Goal: Transaction & Acquisition: Purchase product/service

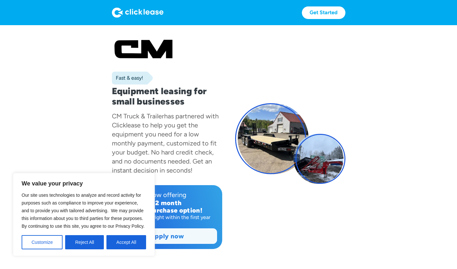
click at [133, 238] on button "Accept All" at bounding box center [127, 242] width 40 height 14
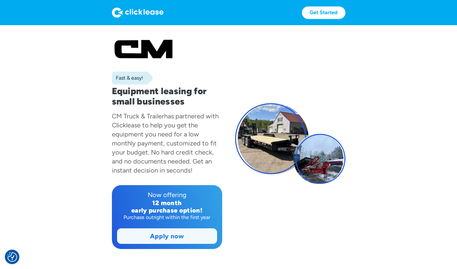
click at [181, 237] on link "Apply now" at bounding box center [166, 236] width 99 height 15
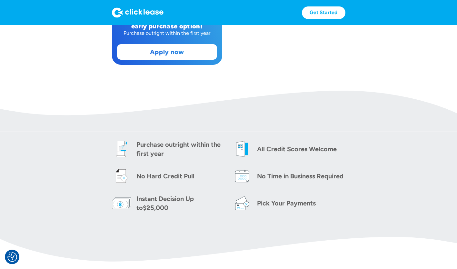
scroll to position [185, 0]
click at [189, 145] on div "Purchase outright within the first year" at bounding box center [181, 148] width 88 height 18
click at [146, 150] on div "Purchase outright within the first year" at bounding box center [181, 148] width 88 height 18
click at [142, 151] on div "Purchase outright within the first year" at bounding box center [181, 148] width 88 height 18
click at [119, 150] on img at bounding box center [121, 148] width 19 height 19
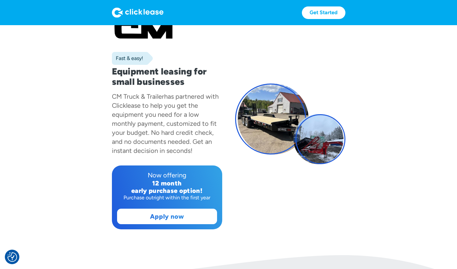
scroll to position [0, 0]
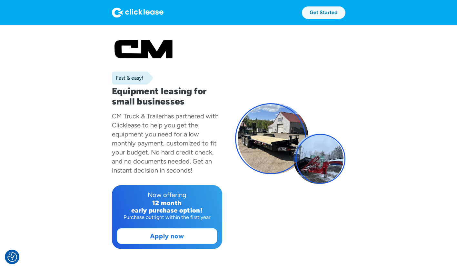
click at [322, 14] on link "Get Started" at bounding box center [324, 12] width 44 height 13
